Goal: Information Seeking & Learning: Learn about a topic

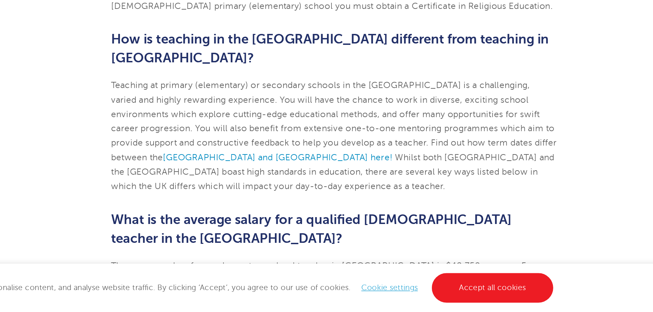
scroll to position [527, 0]
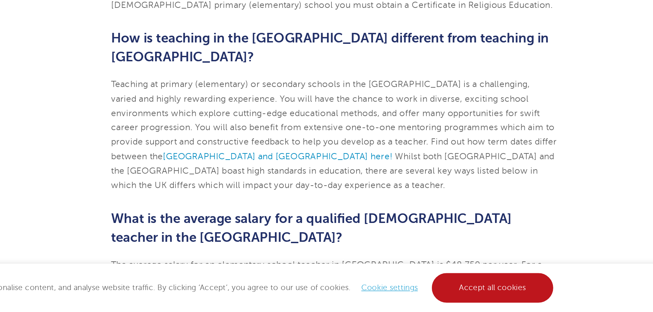
click at [415, 296] on link "Accept all cookies" at bounding box center [425, 297] width 76 height 19
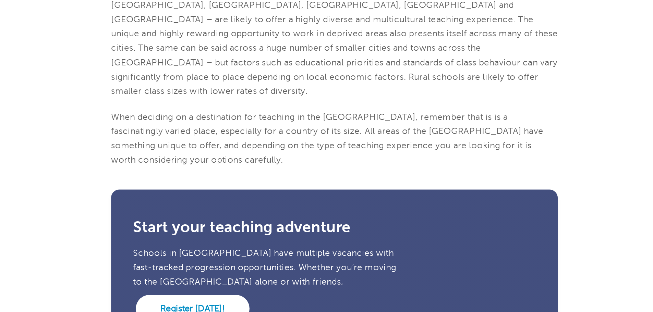
scroll to position [1327, 0]
